Goal: Task Accomplishment & Management: Complete application form

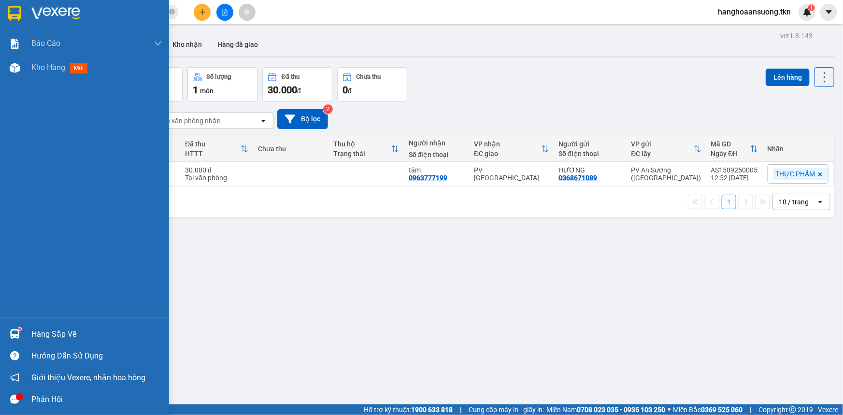
click at [59, 334] on div "Hàng sắp về" at bounding box center [96, 334] width 130 height 14
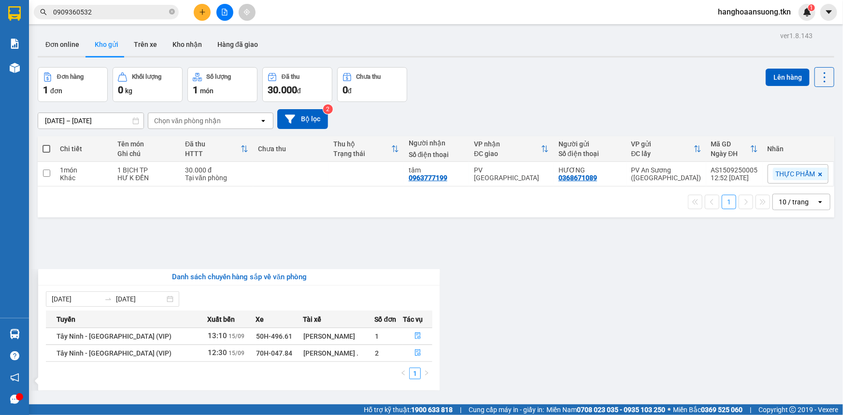
click at [497, 311] on section "Kết quả tìm kiếm ( 25 ) Bộ lọc Mã ĐH Trạng thái Món hàng Thu hộ Tổng cước Chưa …" at bounding box center [421, 207] width 843 height 415
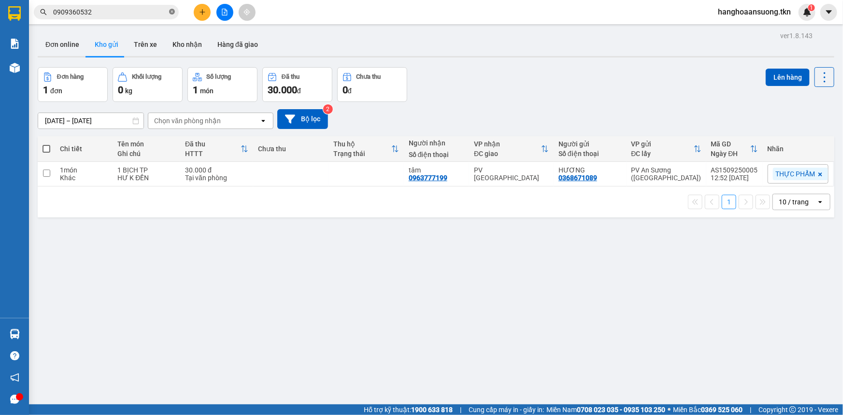
click at [173, 10] on icon "close-circle" at bounding box center [172, 12] width 6 height 6
click at [148, 6] on span at bounding box center [106, 12] width 145 height 14
click at [198, 15] on button at bounding box center [202, 12] width 17 height 17
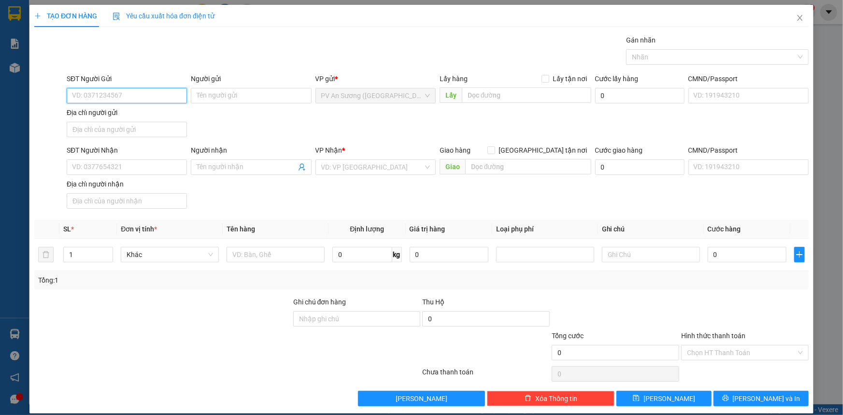
click at [119, 98] on input "SĐT Người Gửi" at bounding box center [127, 95] width 120 height 15
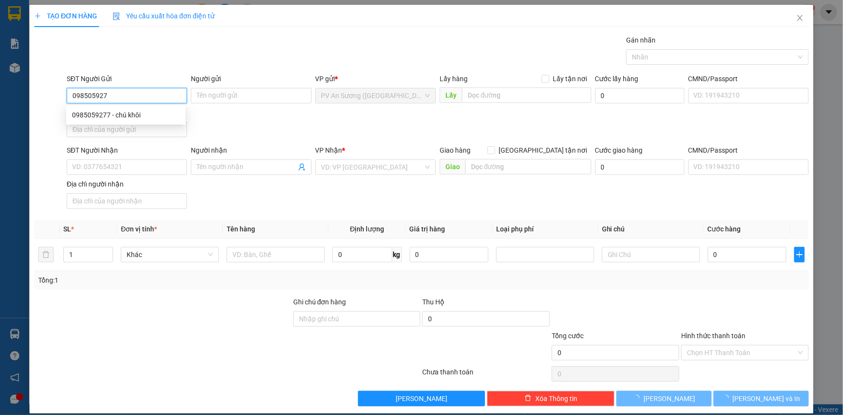
type input "0985059277"
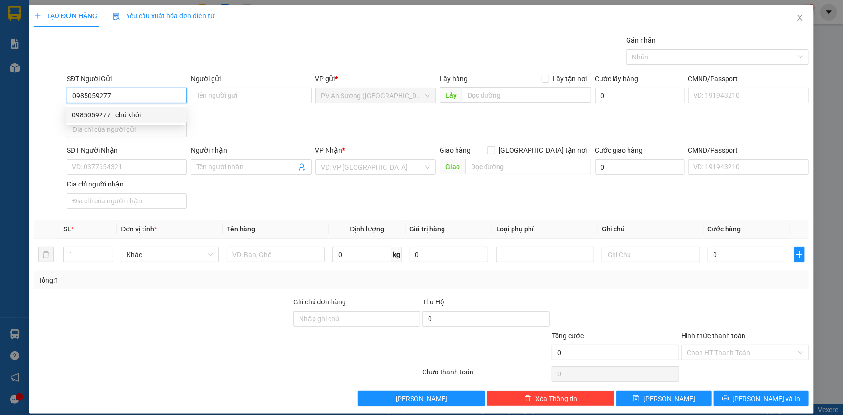
click at [155, 116] on div "0985059277 - chú khôi" at bounding box center [126, 115] width 108 height 11
type input "chú khôi"
type input "0334968978"
type input "thuận"
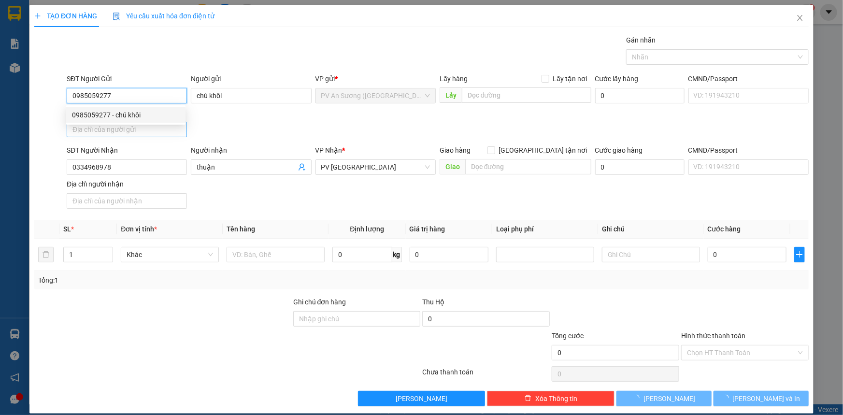
type input "60.000"
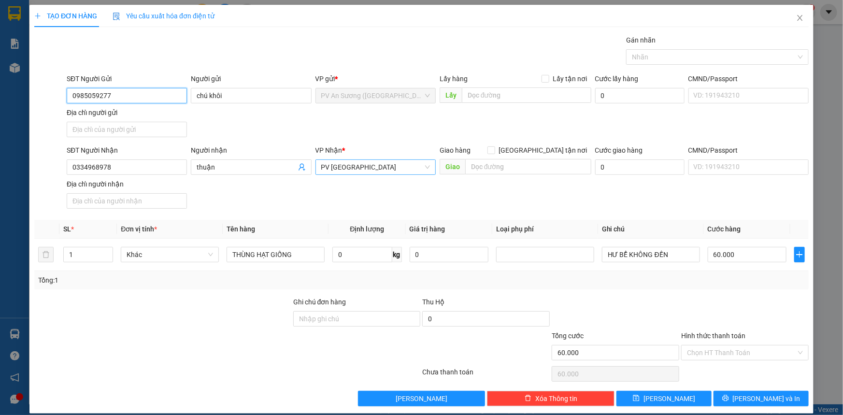
click at [381, 172] on span "PV [GEOGRAPHIC_DATA]" at bounding box center [375, 167] width 109 height 14
type input "0985059277"
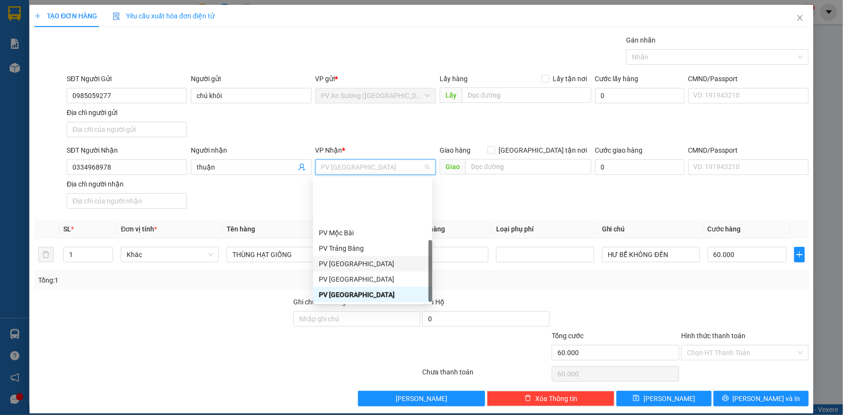
scroll to position [61, 0]
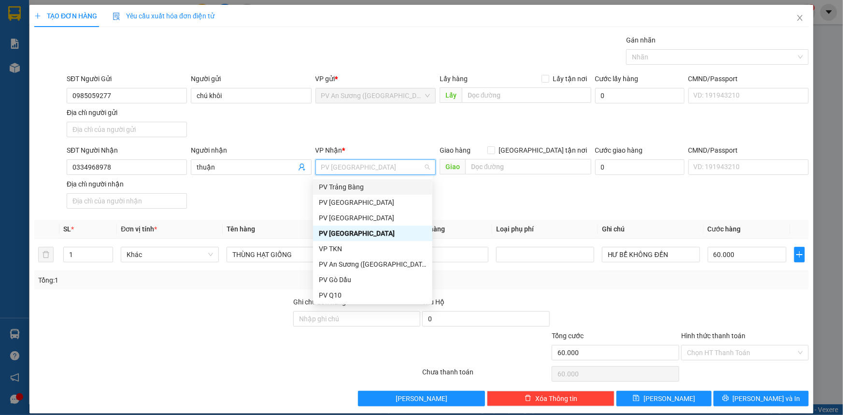
click at [381, 186] on div "PV Trảng Bàng" at bounding box center [373, 187] width 108 height 11
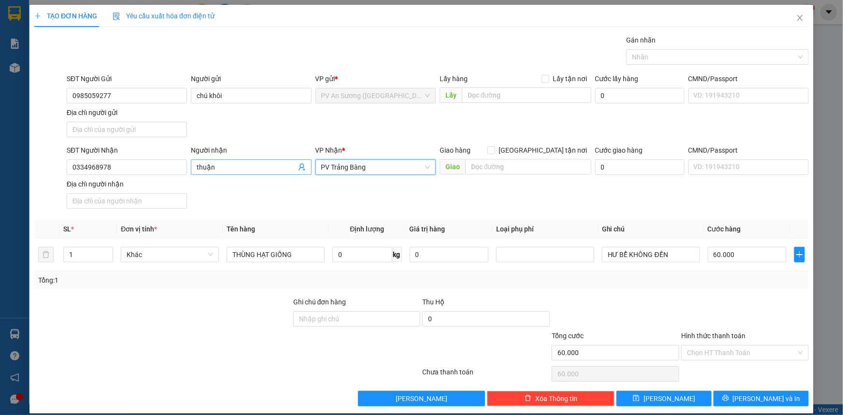
click at [237, 167] on input "thuận" at bounding box center [246, 167] width 99 height 11
drag, startPoint x: 147, startPoint y: 165, endPoint x: 23, endPoint y: 161, distance: 124.7
click at [23, 161] on div "TẠO ĐƠN HÀNG Yêu cầu xuất hóa đơn điện tử Transit Pickup Surcharge Ids Transit …" at bounding box center [421, 207] width 843 height 415
type input "0989005866"
click at [142, 187] on div "0989005866 - TIẾN" at bounding box center [126, 186] width 108 height 11
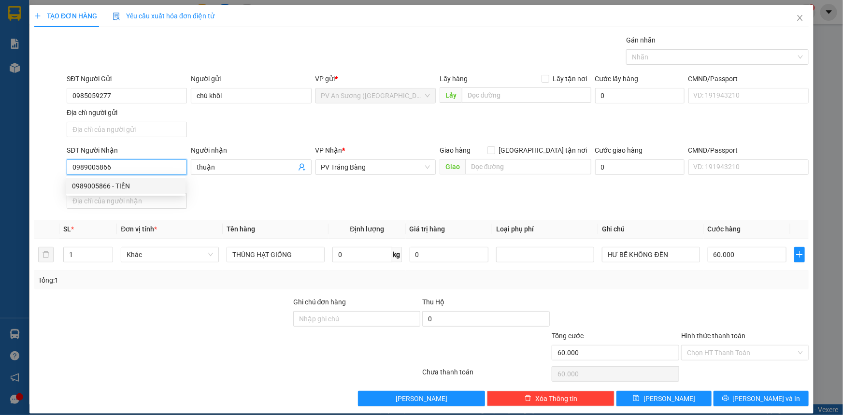
type input "TIẾN"
type input "30.000"
type input "0989005866"
click at [311, 192] on div "SĐT Người Nhận 0989005866 0989005866 Người nhận TIẾN VP Nhận * [GEOGRAPHIC_DATA…" at bounding box center [438, 179] width 746 height 68
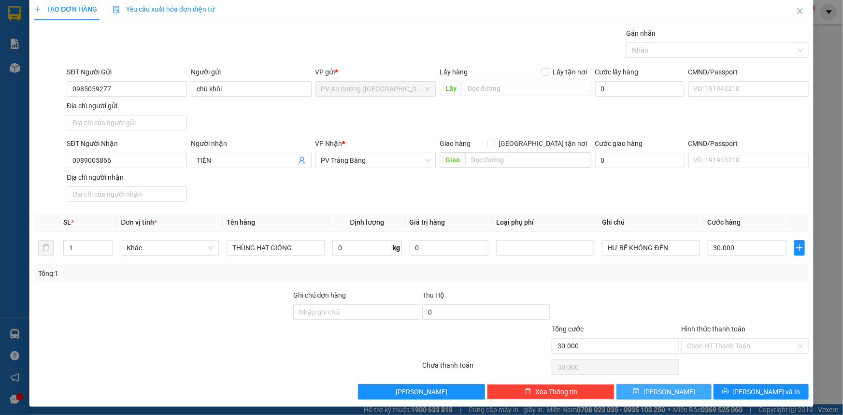
scroll to position [9, 0]
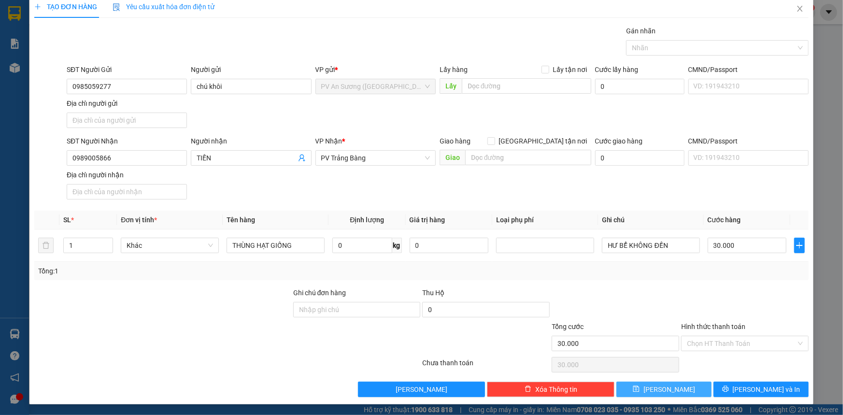
click at [679, 388] on button "[PERSON_NAME]" at bounding box center [663, 389] width 95 height 15
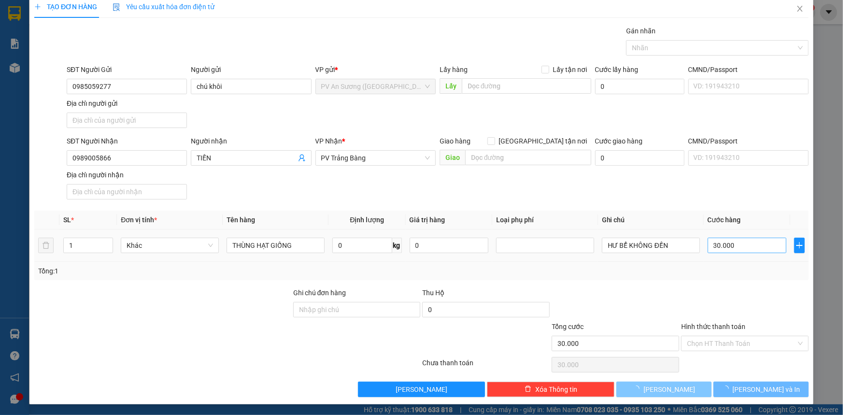
type input "0"
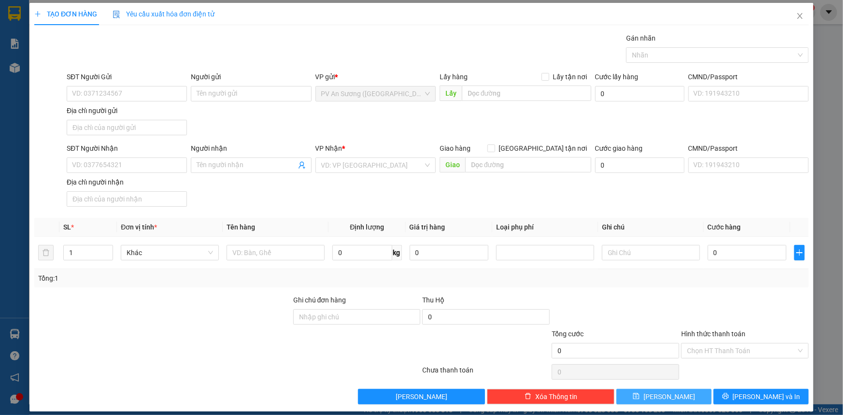
scroll to position [0, 0]
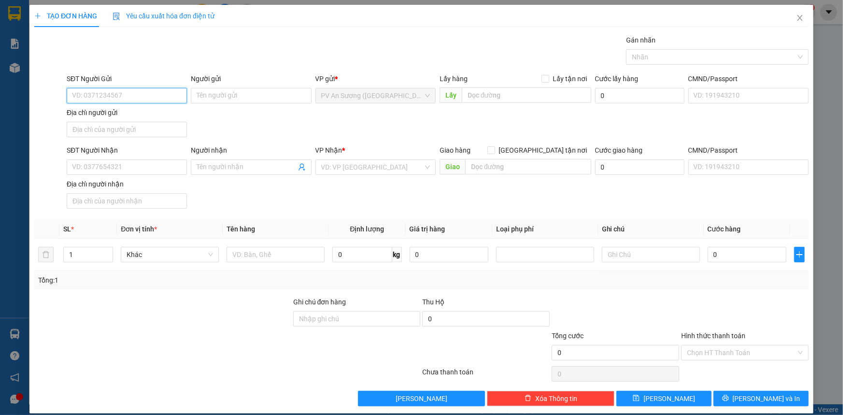
click at [142, 96] on input "SĐT Người Gửi" at bounding box center [127, 95] width 120 height 15
type input "0764714256"
click at [134, 119] on div "0764714256 - A LIÊM" at bounding box center [126, 115] width 108 height 11
type input "A LIÊM"
type input "0976145339"
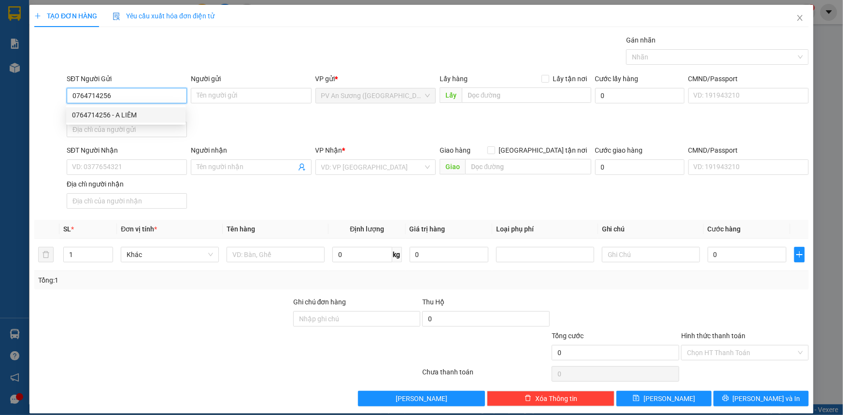
type input "loan"
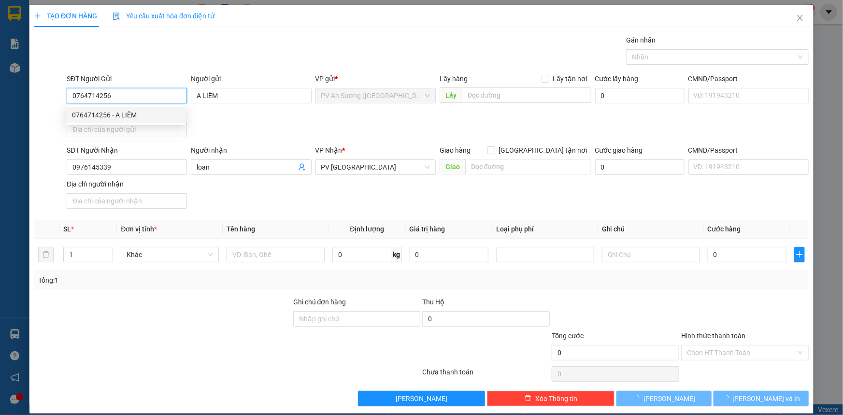
type input "20.000"
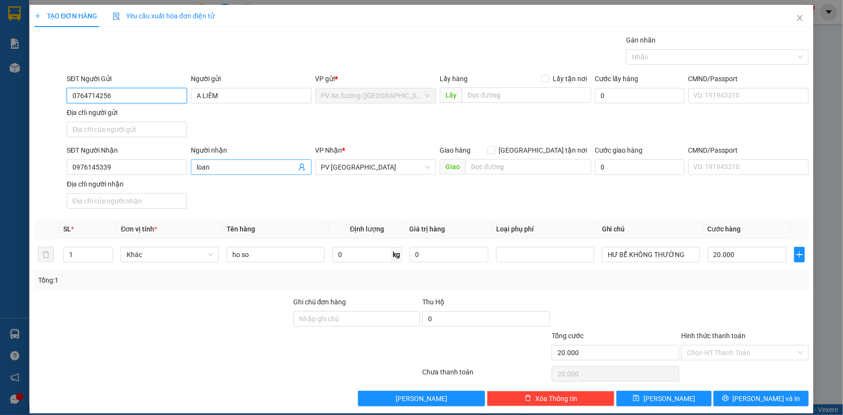
type input "0764714256"
click at [226, 169] on input "loan" at bounding box center [246, 167] width 99 height 11
drag, startPoint x: 139, startPoint y: 164, endPoint x: 27, endPoint y: 160, distance: 112.1
click at [27, 160] on div "TẠO ĐƠN HÀNG Yêu cầu xuất hóa đơn điện tử Transit Pickup Surcharge Ids Transit …" at bounding box center [421, 207] width 843 height 415
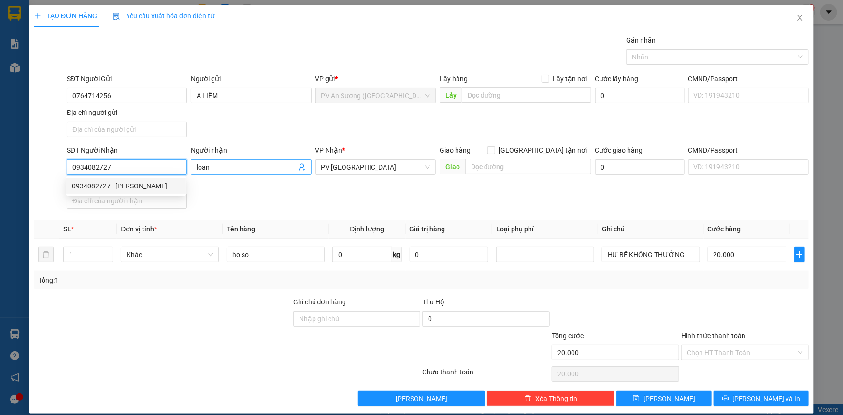
type input "0934082727"
drag, startPoint x: 237, startPoint y: 171, endPoint x: 230, endPoint y: 172, distance: 6.3
click at [236, 171] on input "loan" at bounding box center [246, 167] width 99 height 11
drag, startPoint x: 230, startPoint y: 168, endPoint x: 116, endPoint y: 162, distance: 114.1
click at [116, 162] on div "SĐT Người Nhận 0934082727 Người nhận loan loan VP Nhận * PV Tây Ninh Giao hàng …" at bounding box center [438, 179] width 746 height 68
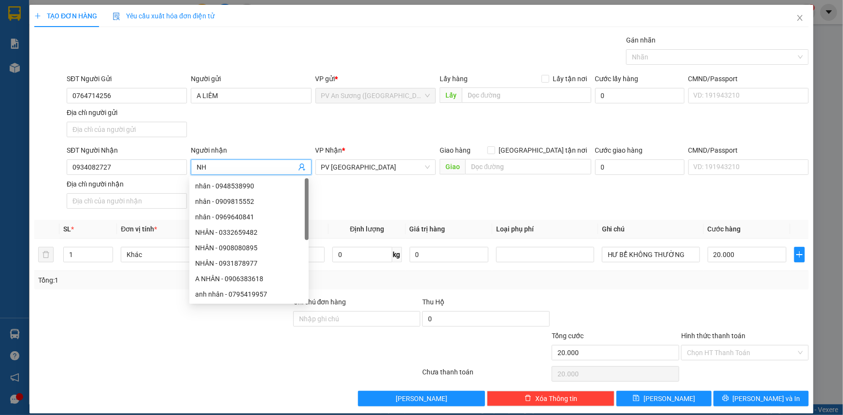
type input "N"
type input "THẢO"
click at [181, 310] on div at bounding box center [162, 314] width 259 height 34
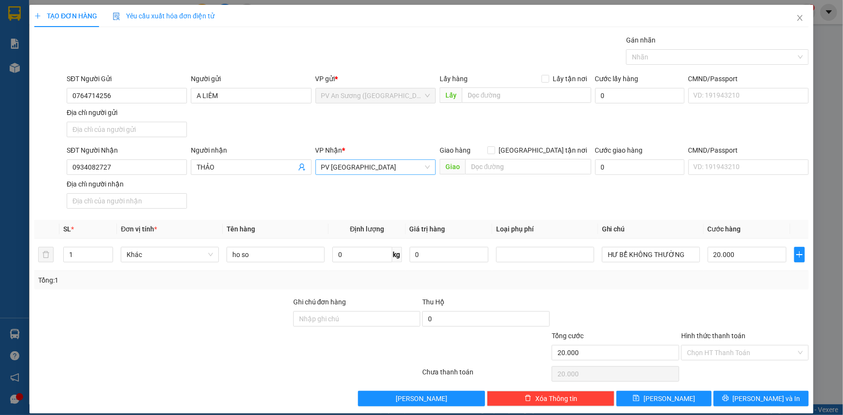
click at [383, 166] on span "PV [GEOGRAPHIC_DATA]" at bounding box center [375, 167] width 109 height 14
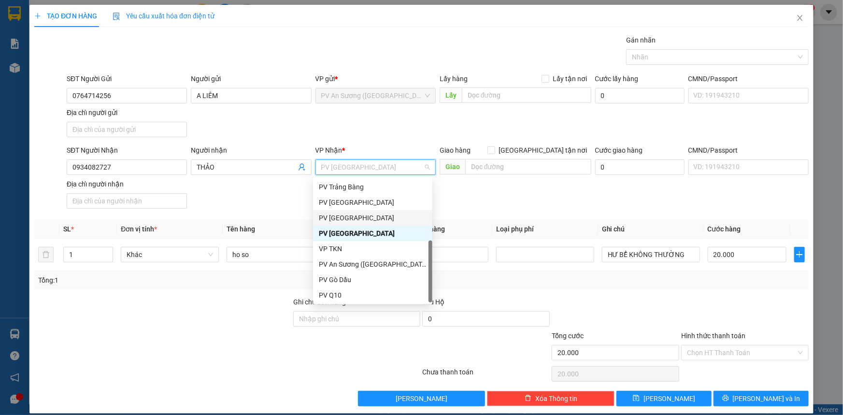
click at [369, 206] on div "PV [GEOGRAPHIC_DATA]" at bounding box center [373, 202] width 108 height 11
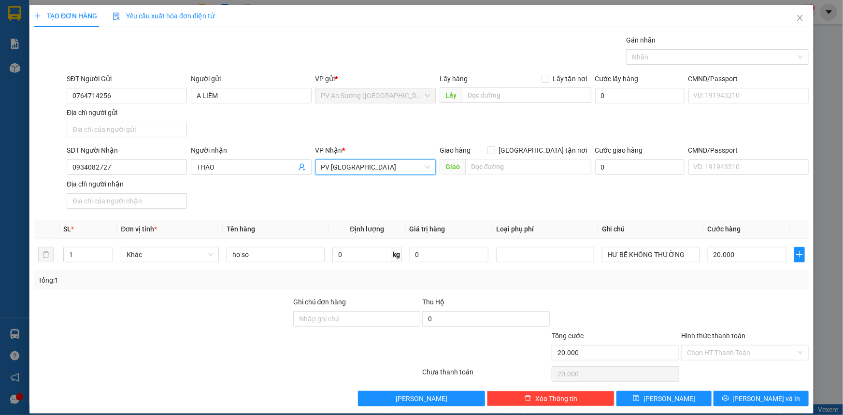
click at [190, 311] on div at bounding box center [162, 314] width 259 height 34
click at [265, 257] on input "ho so" at bounding box center [276, 254] width 98 height 15
drag, startPoint x: 265, startPoint y: 257, endPoint x: 207, endPoint y: 257, distance: 58.0
click at [207, 257] on tr "1 Khác ho so 0 kg 0 HƯ BỂ KHÔNG THƯỜNG 20.000" at bounding box center [421, 255] width 774 height 32
type input "BỘT MÌ"
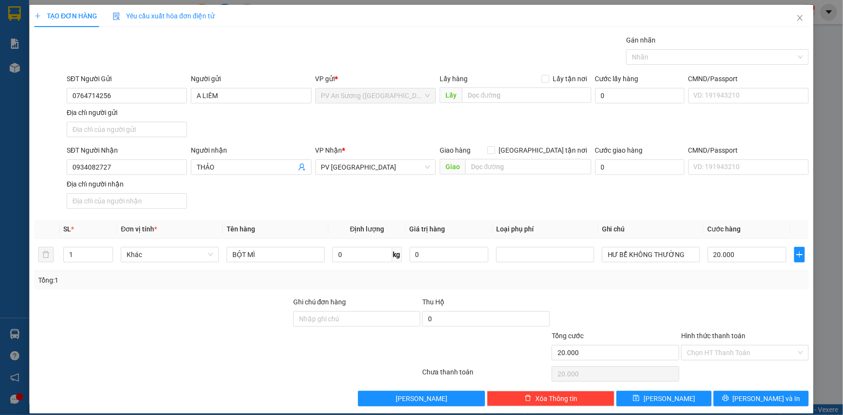
click at [264, 328] on div at bounding box center [162, 314] width 259 height 34
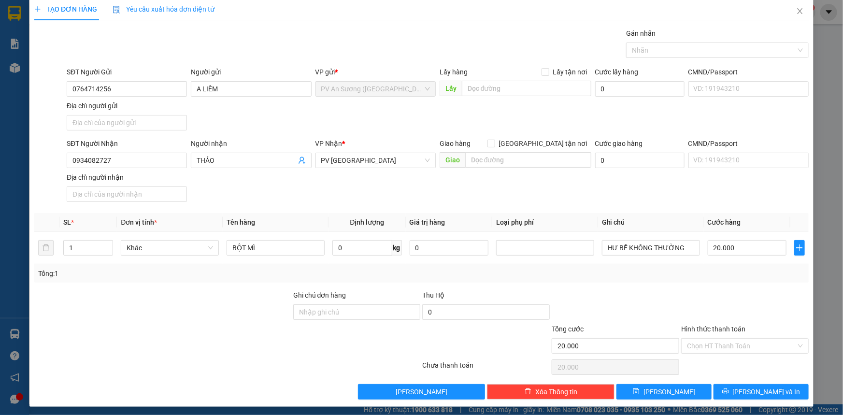
scroll to position [9, 0]
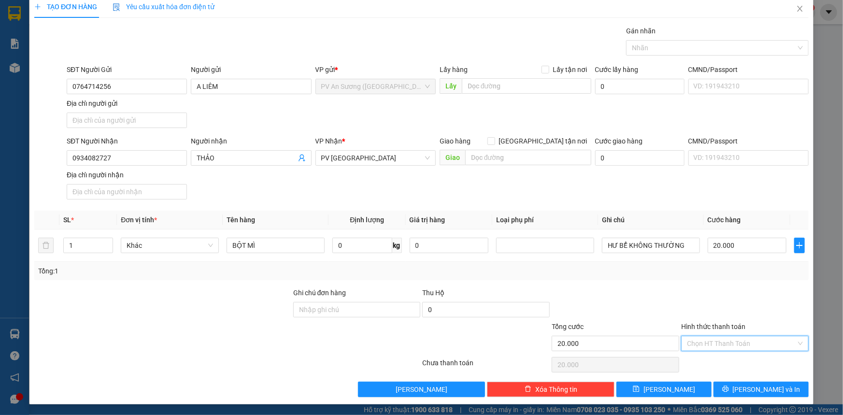
click at [702, 341] on input "Hình thức thanh toán" at bounding box center [741, 343] width 109 height 14
click at [708, 360] on div "Tại văn phòng" at bounding box center [738, 361] width 115 height 11
type input "0"
click at [690, 387] on button "[PERSON_NAME]" at bounding box center [663, 389] width 95 height 15
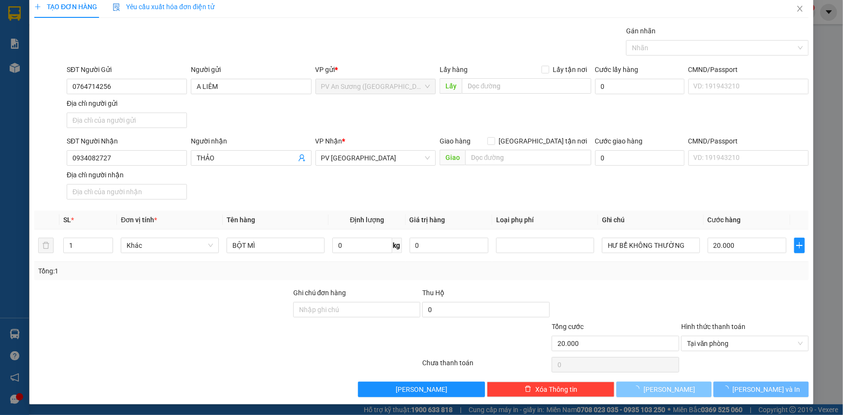
type input "0"
